Goal: Task Accomplishment & Management: Manage account settings

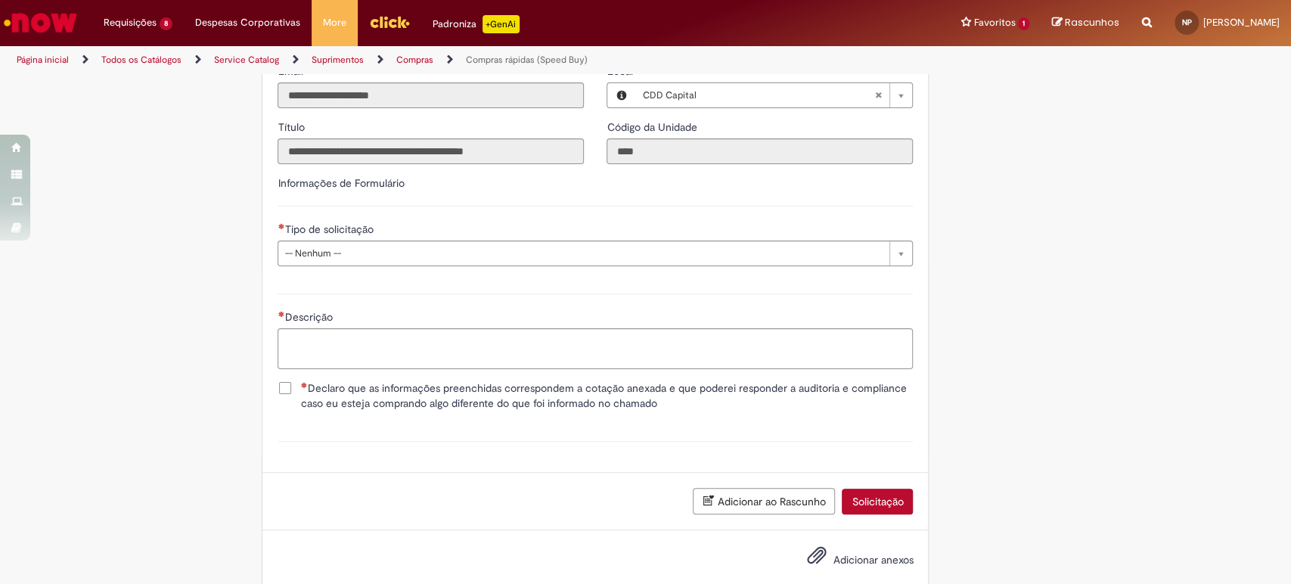
scroll to position [2118, 0]
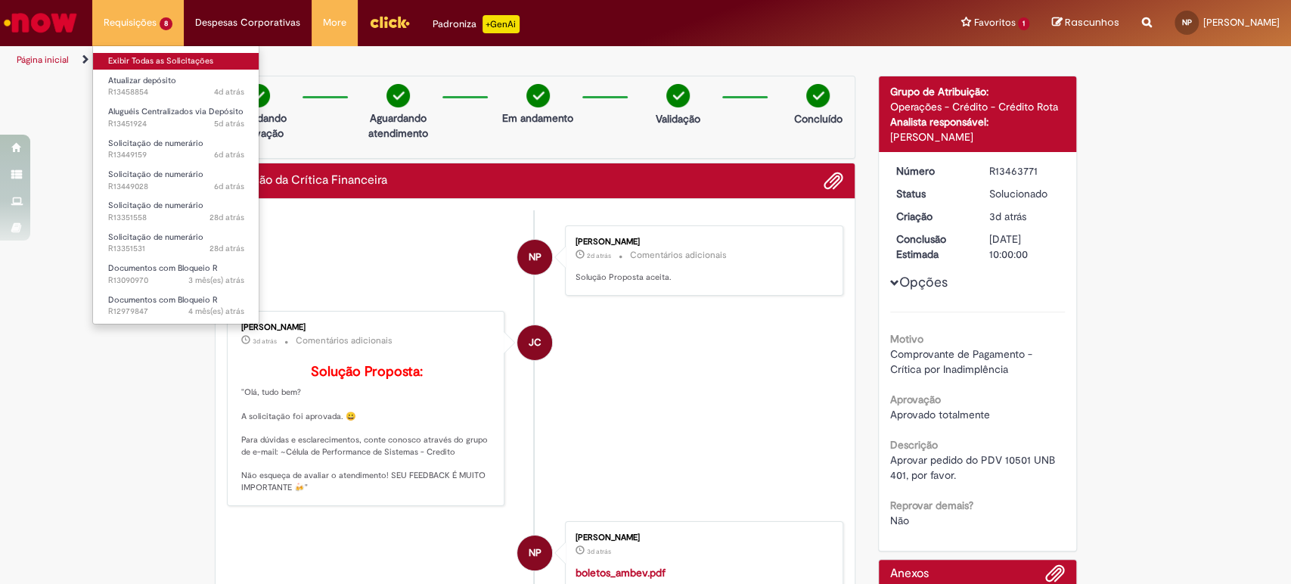
click at [169, 57] on link "Exibir Todas as Solicitações" at bounding box center [176, 61] width 166 height 17
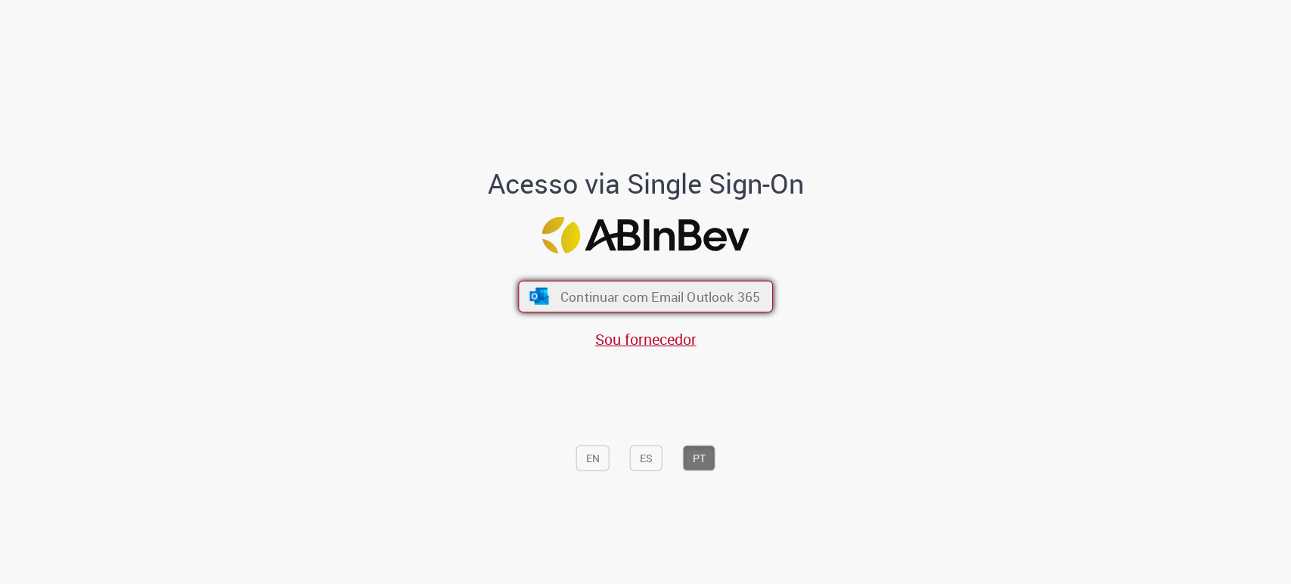
click at [620, 299] on span "Continuar com Email Outlook 365" at bounding box center [661, 296] width 200 height 17
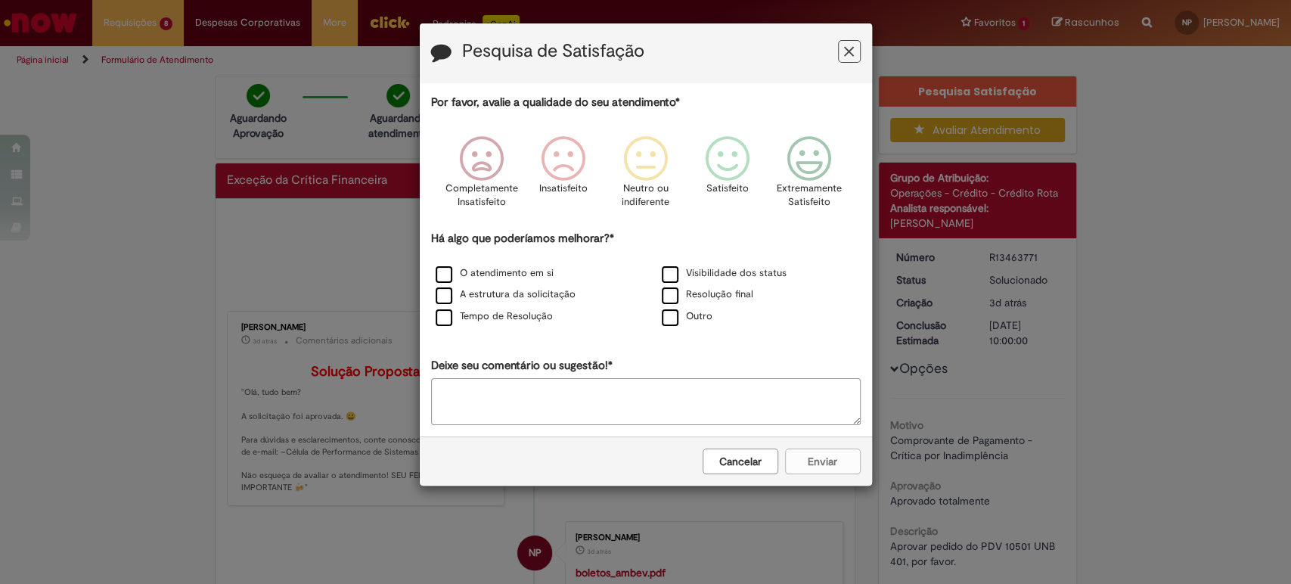
click at [846, 52] on icon "Feedback" at bounding box center [849, 52] width 10 height 16
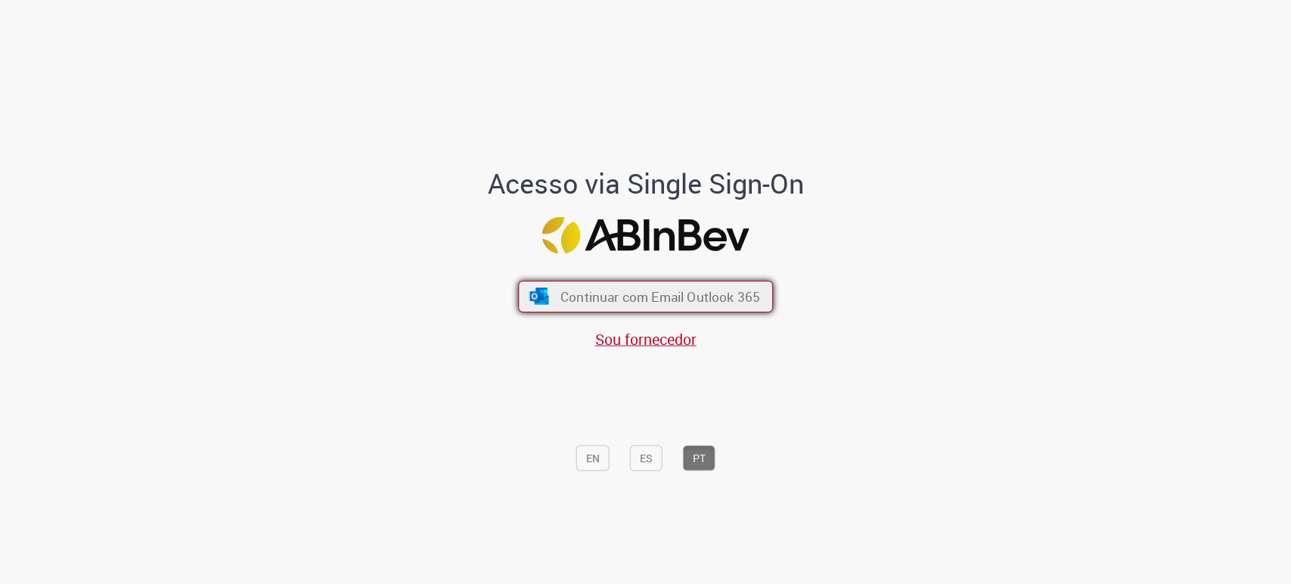
click at [561, 301] on span "Continuar com Email Outlook 365" at bounding box center [661, 296] width 200 height 17
click at [641, 295] on span "Continuar com Email Outlook 365" at bounding box center [661, 296] width 200 height 17
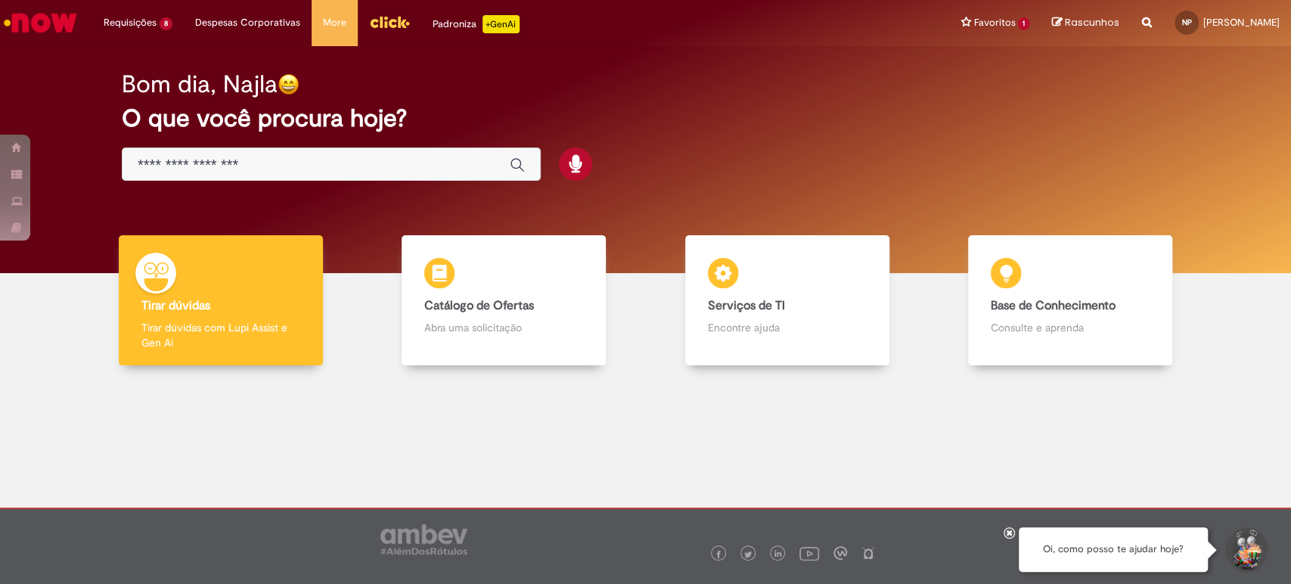
click at [319, 169] on input "Basta digitar aqui" at bounding box center [316, 165] width 357 height 17
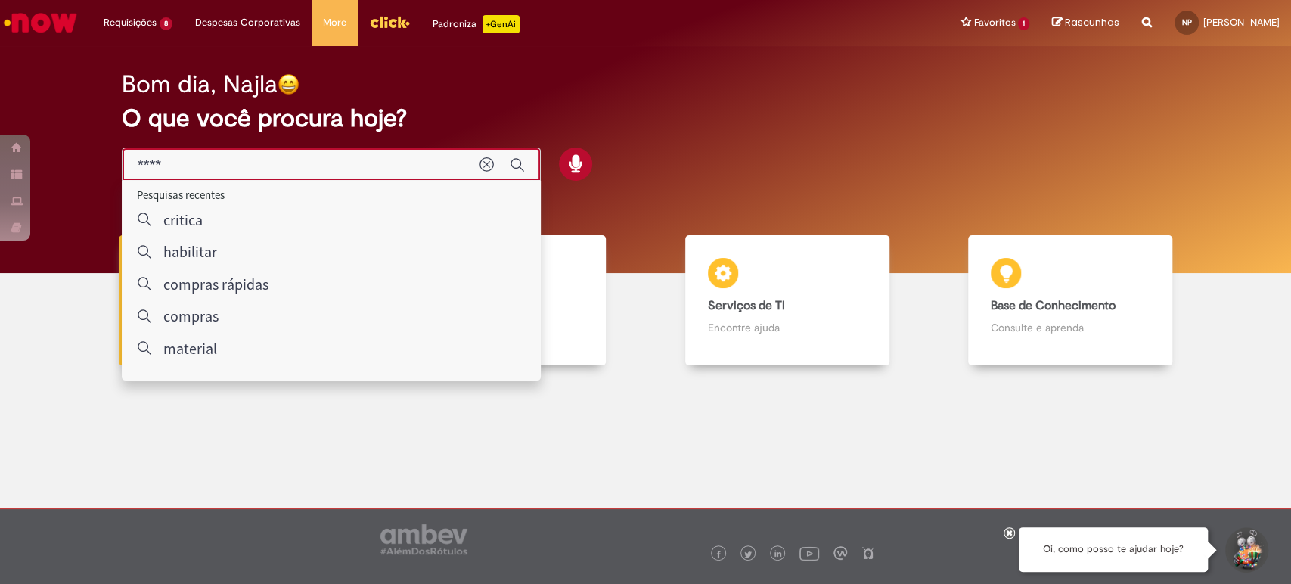
type input "*****"
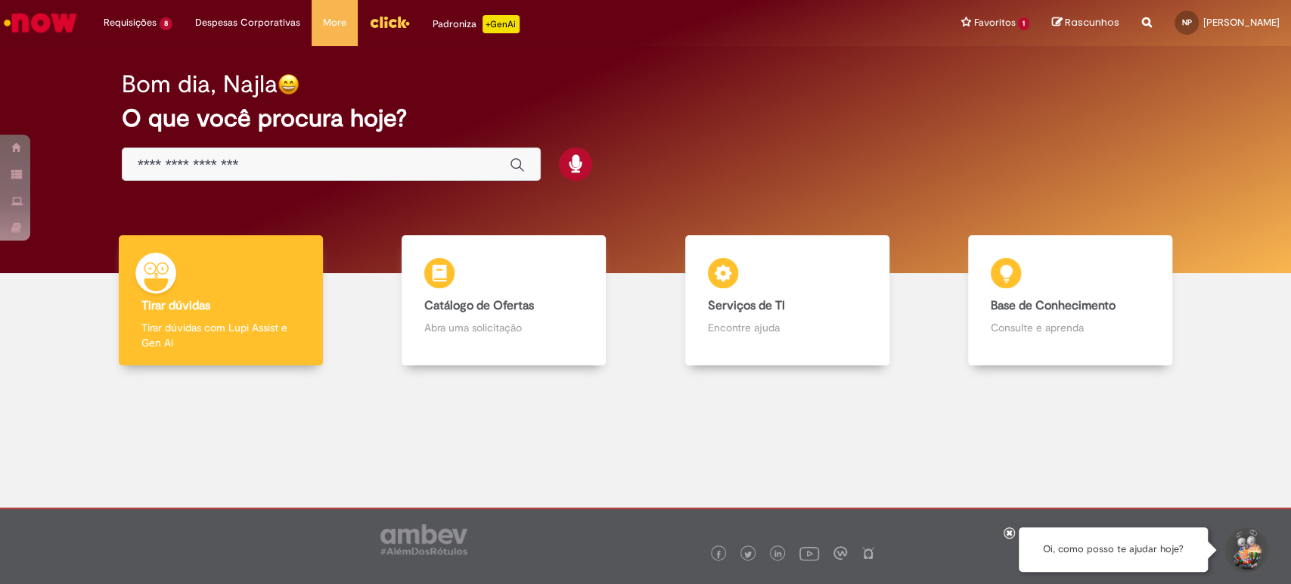
click at [406, 176] on div "Global" at bounding box center [331, 165] width 419 height 34
click at [368, 153] on div "Global" at bounding box center [331, 165] width 419 height 34
click at [368, 155] on div "Global" at bounding box center [331, 165] width 419 height 34
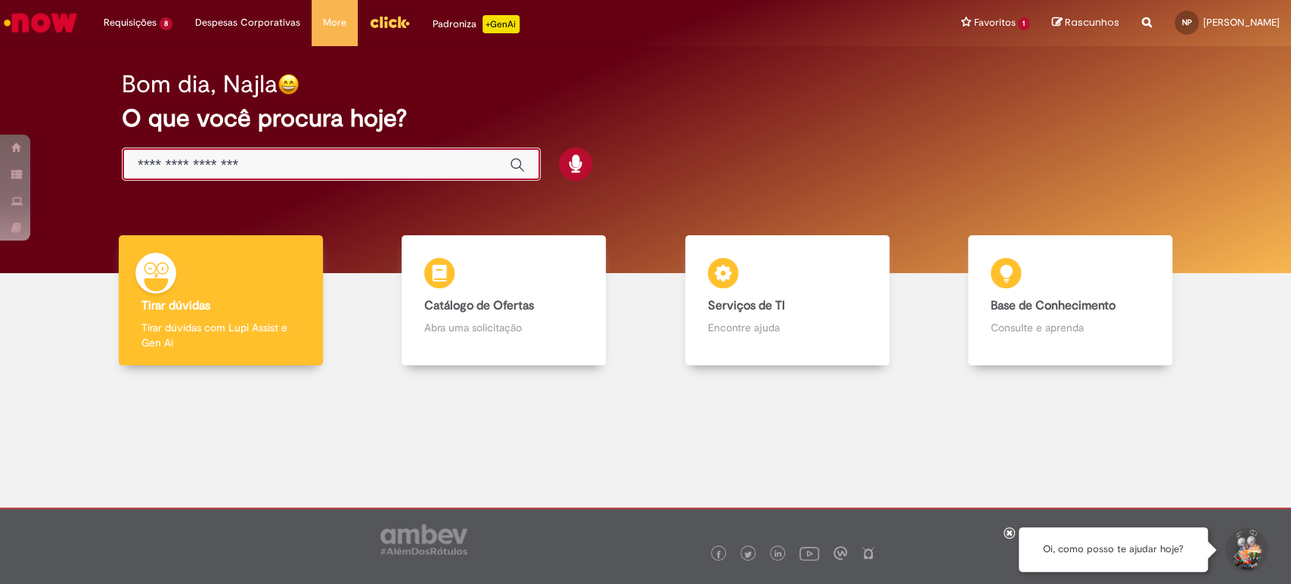
click at [369, 162] on input "Basta digitar aqui" at bounding box center [316, 165] width 357 height 17
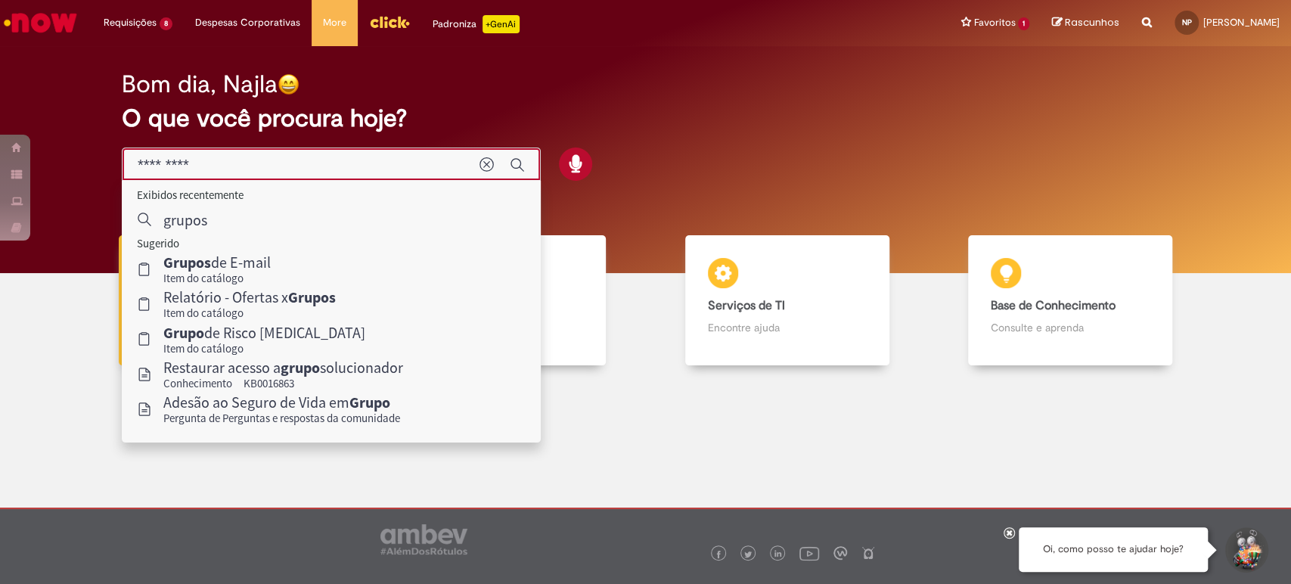
type input "*********"
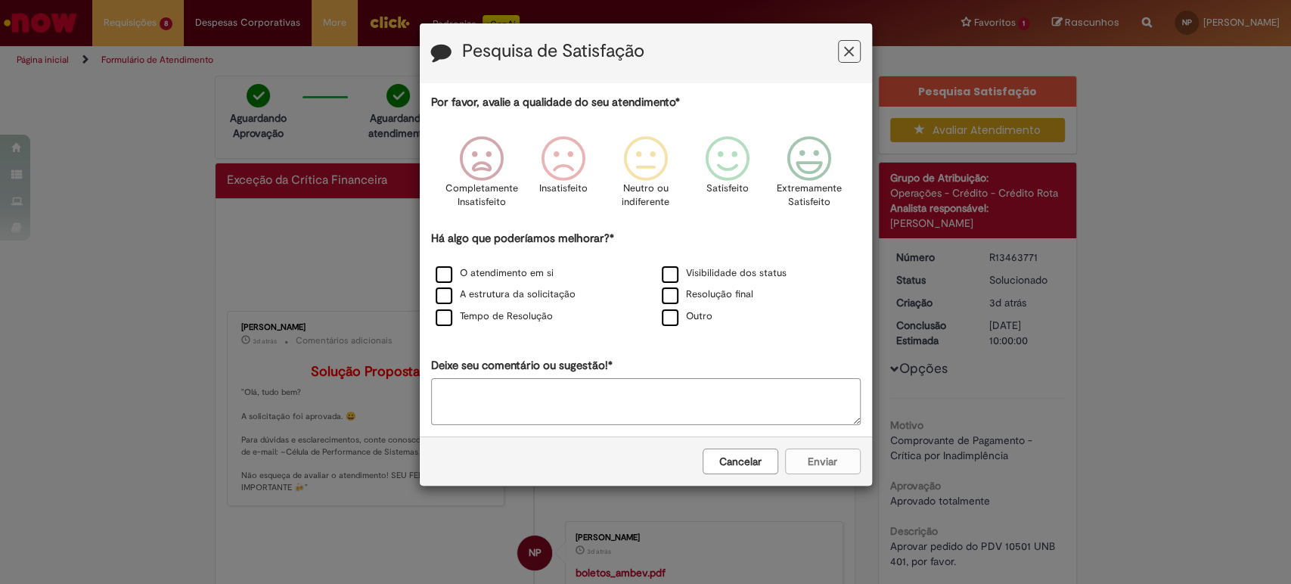
click at [855, 52] on button "Feedback" at bounding box center [849, 51] width 23 height 23
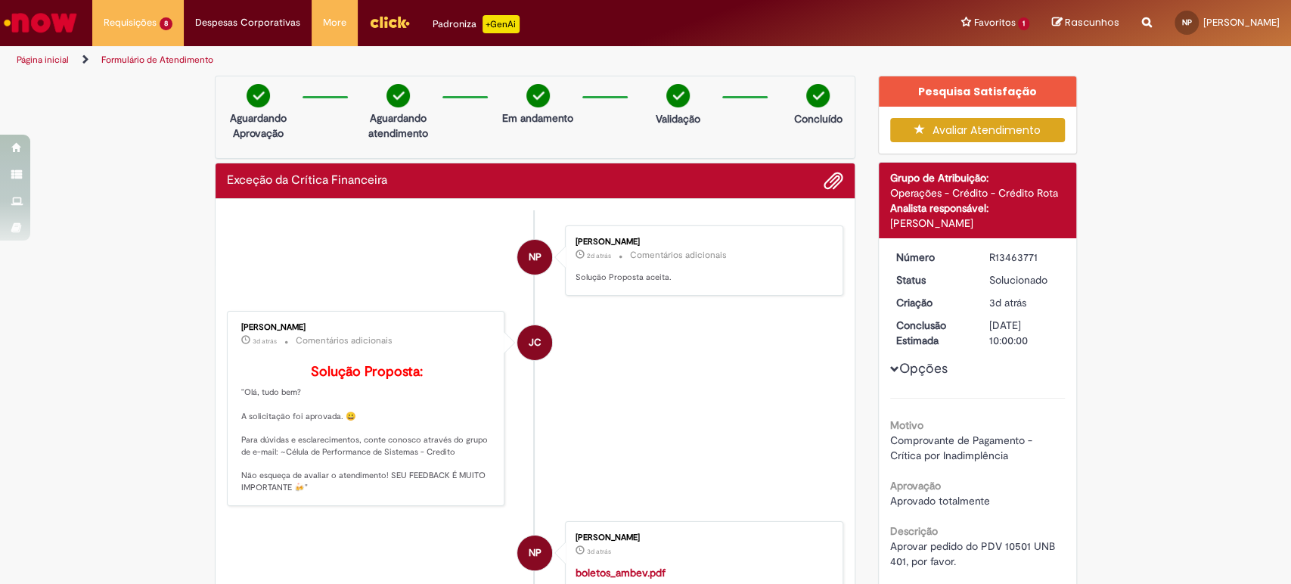
click at [12, 23] on img "Ir para a Homepage" at bounding box center [41, 23] width 78 height 30
